Goal: Obtain resource: Download file/media

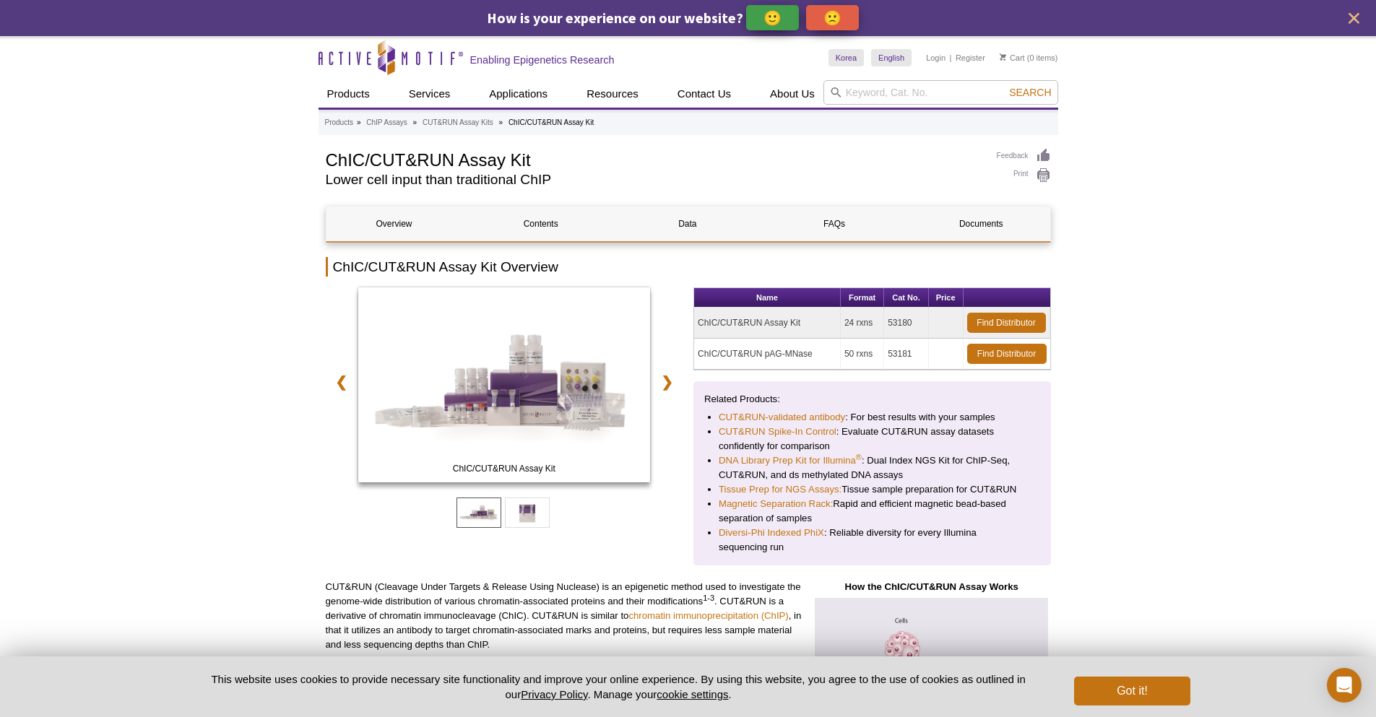
drag, startPoint x: 807, startPoint y: 322, endPoint x: 699, endPoint y: 327, distance: 108.5
click at [699, 327] on td "ChIC/CUT&RUN Assay Kit" at bounding box center [767, 323] width 147 height 31
click at [817, 319] on td "ChIC/CUT&RUN Assay Kit" at bounding box center [767, 323] width 147 height 31
drag, startPoint x: 800, startPoint y: 324, endPoint x: 696, endPoint y: 328, distance: 104.8
click at [696, 328] on td "ChIC/CUT&RUN Assay Kit" at bounding box center [767, 323] width 147 height 31
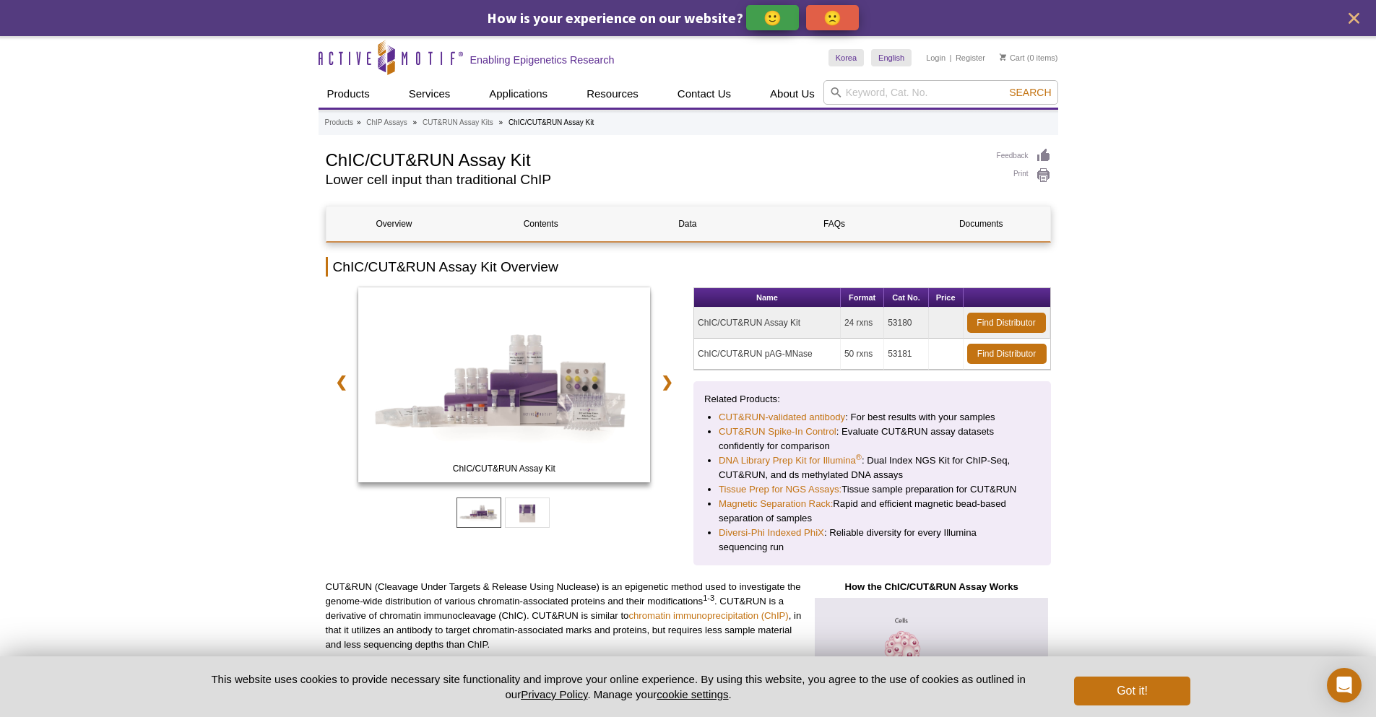
copy td "ChIC/CUT&RUN Assay Kit"
click at [871, 320] on td "24 rxns" at bounding box center [862, 323] width 43 height 31
copy tr "24 rxns"
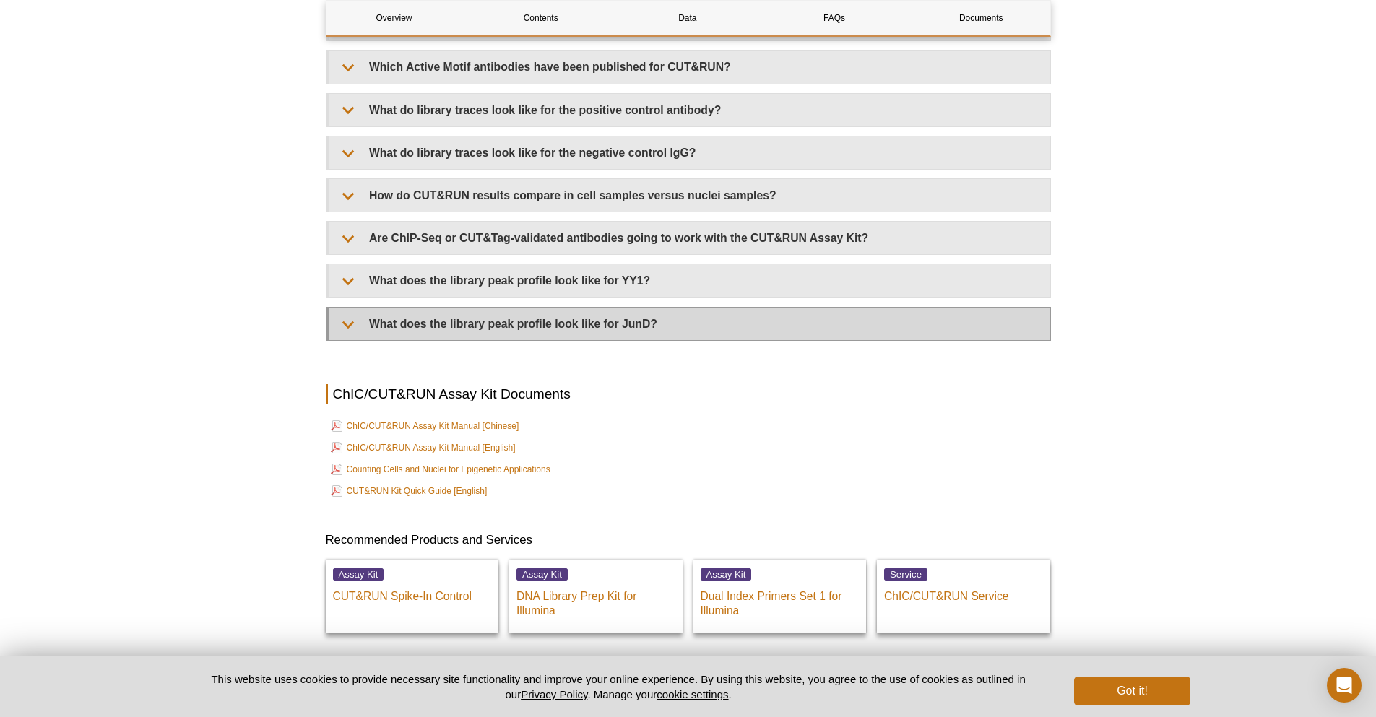
scroll to position [4694, 0]
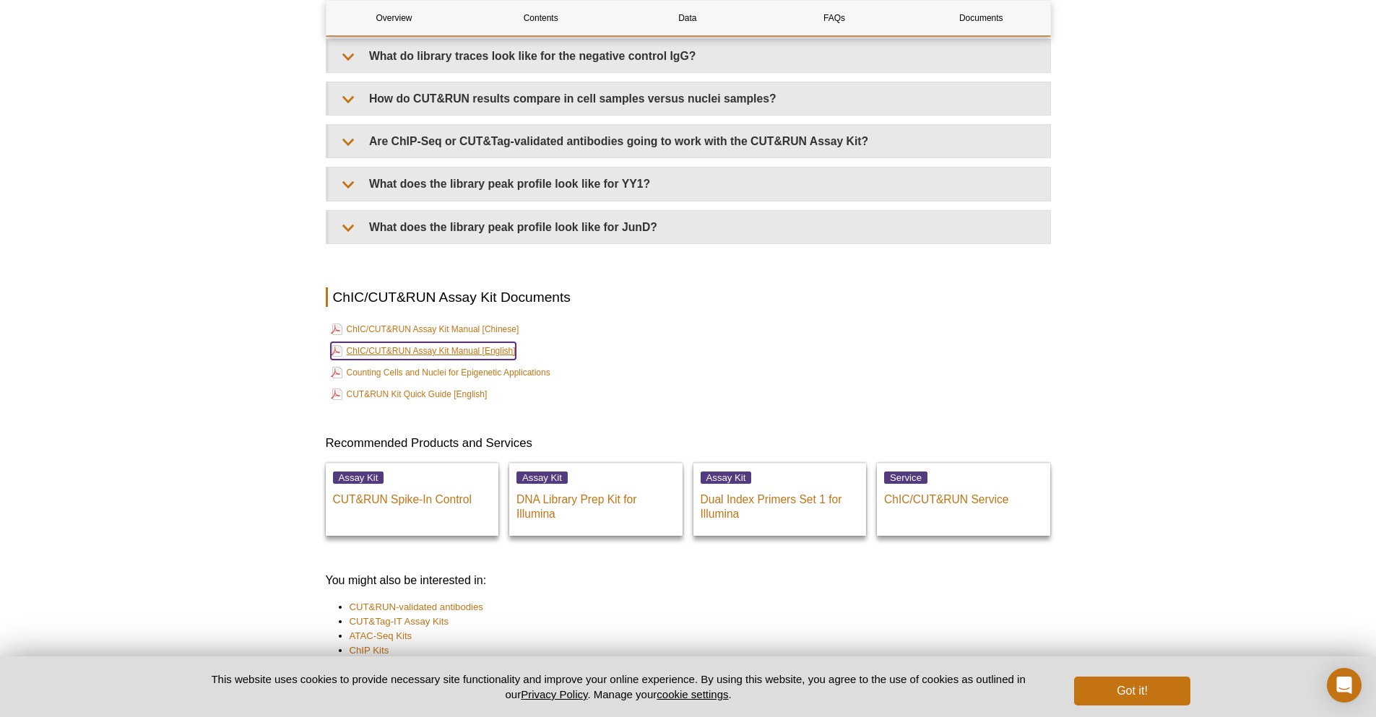
click at [438, 353] on link "ChIC/CUT&RUN Assay Kit Manual [English]" at bounding box center [423, 350] width 185 height 17
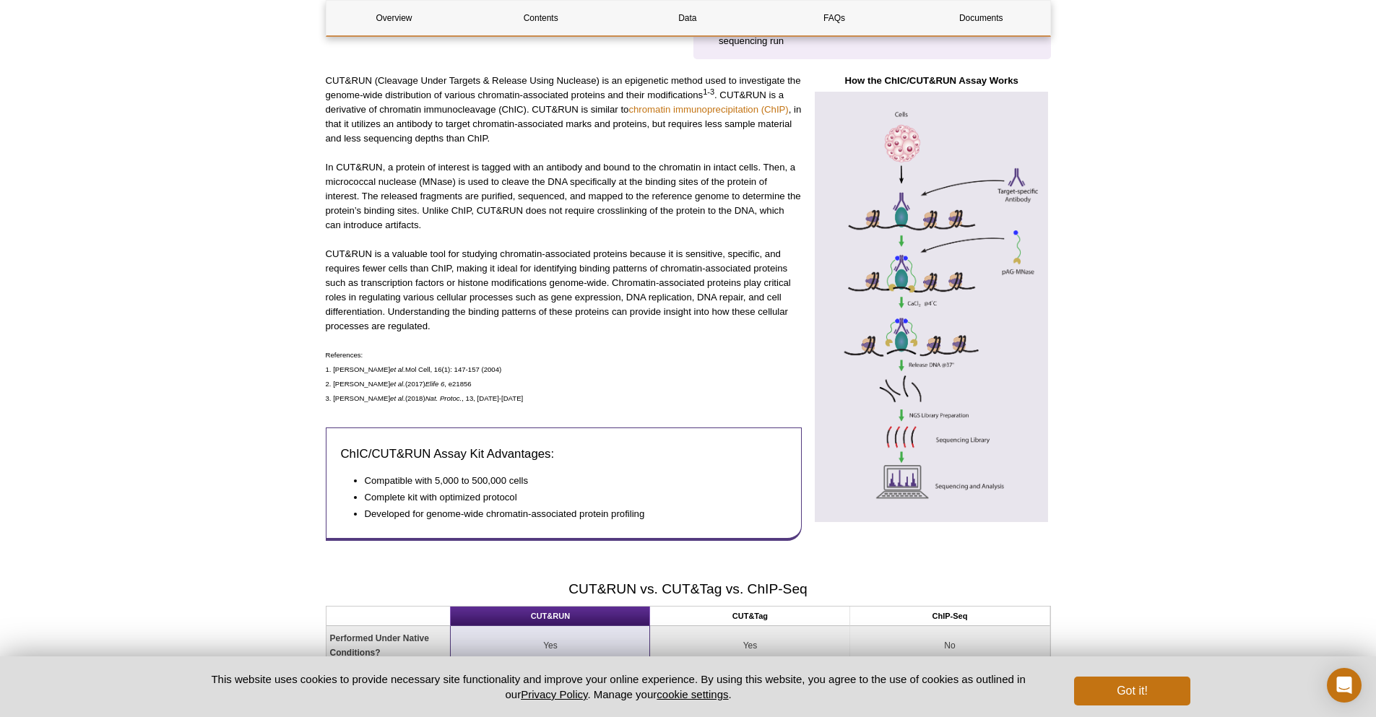
scroll to position [1083, 0]
